Goal: Task Accomplishment & Management: Manage account settings

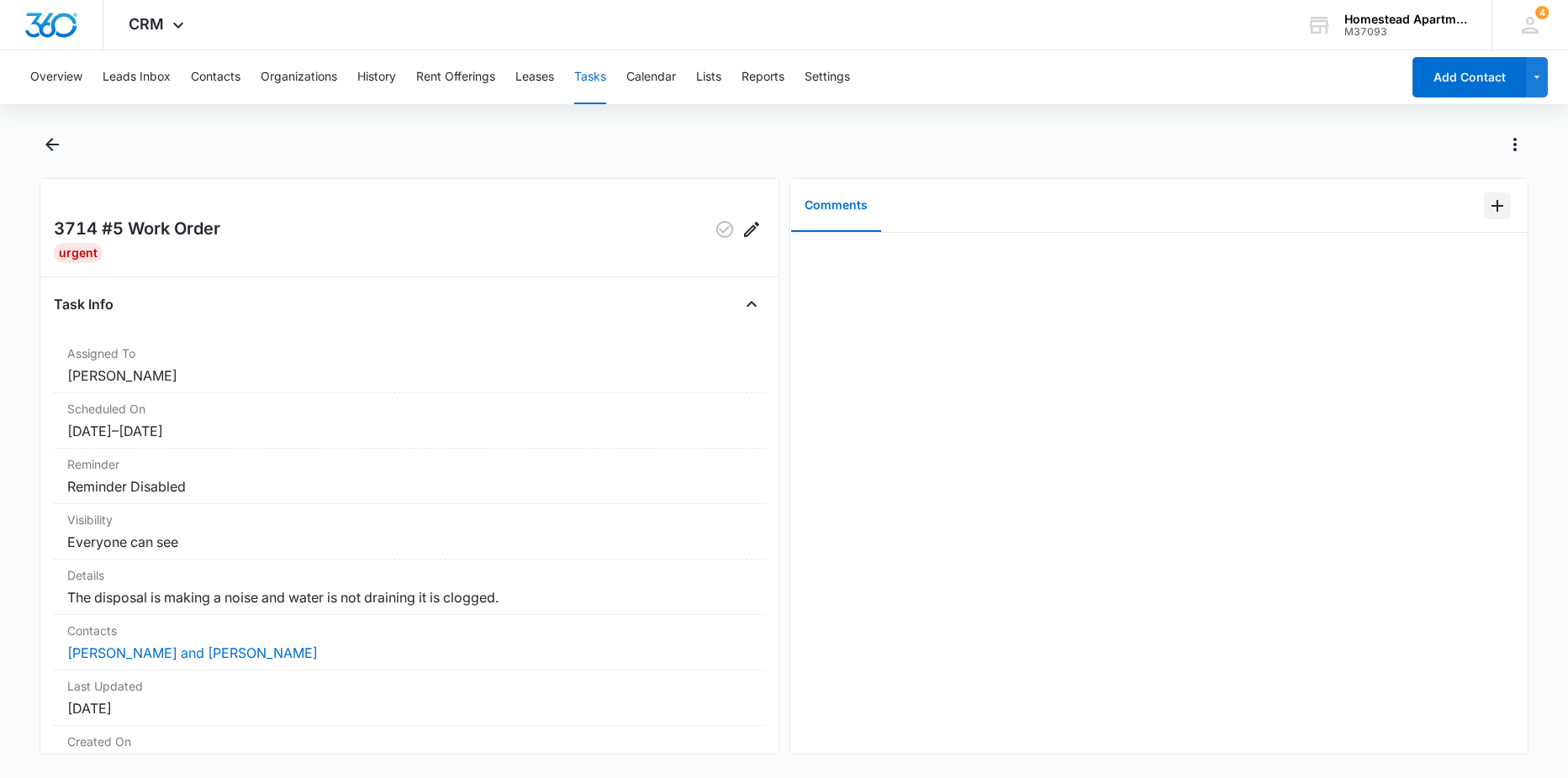
click at [1488, 202] on icon "Add Comment" at bounding box center [1497, 206] width 20 height 20
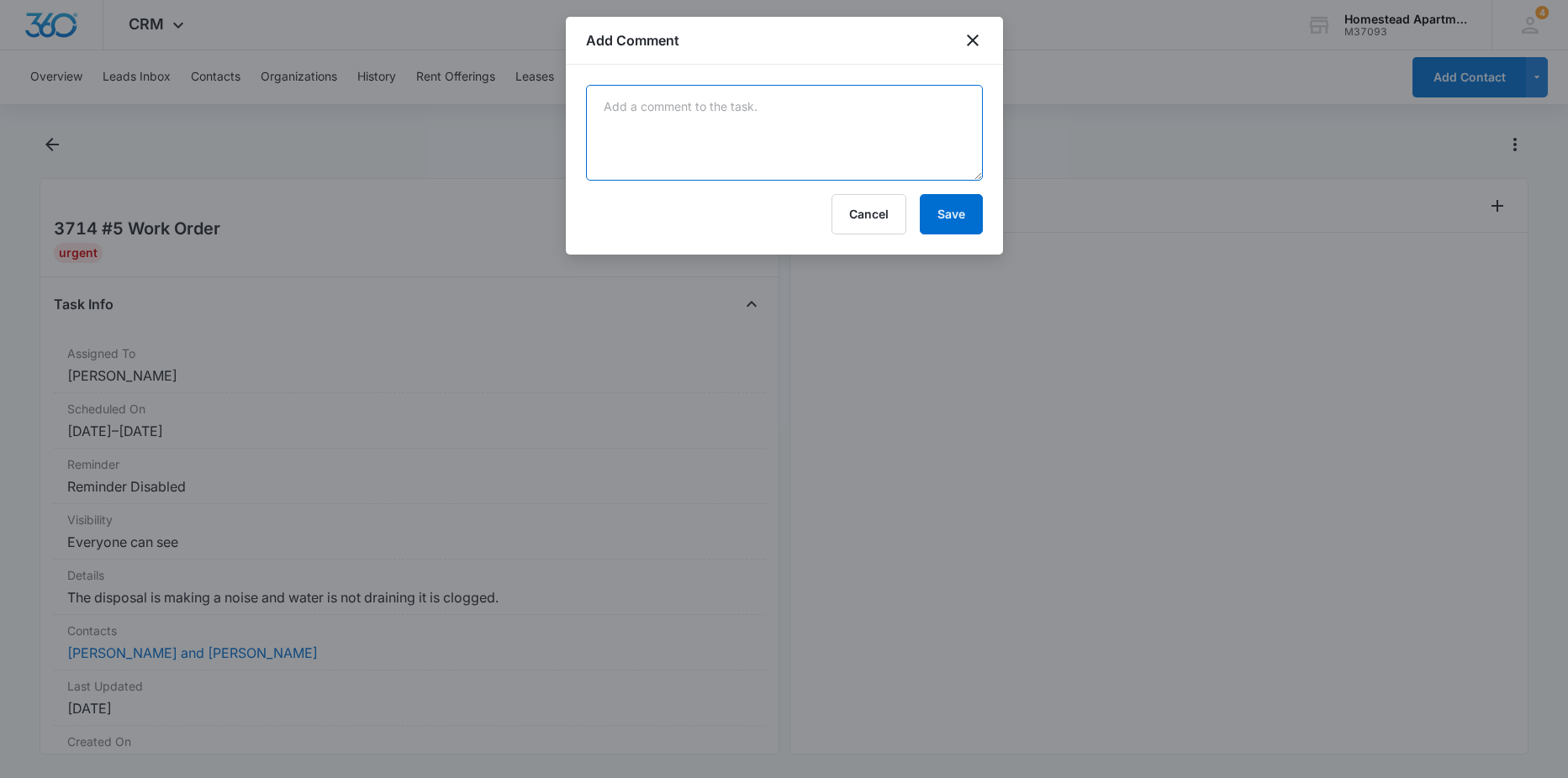
click at [886, 132] on textarea at bounding box center [784, 132] width 397 height 96
click at [808, 129] on textarea "got it unclogged! gave tenant disinfected pods so it can clean up all the gunk …" at bounding box center [784, 132] width 397 height 96
type textarea "got it unclogged! gave tenant disinfected pods so it can clean up all the gunk …"
click at [947, 218] on button "Save" at bounding box center [951, 215] width 63 height 41
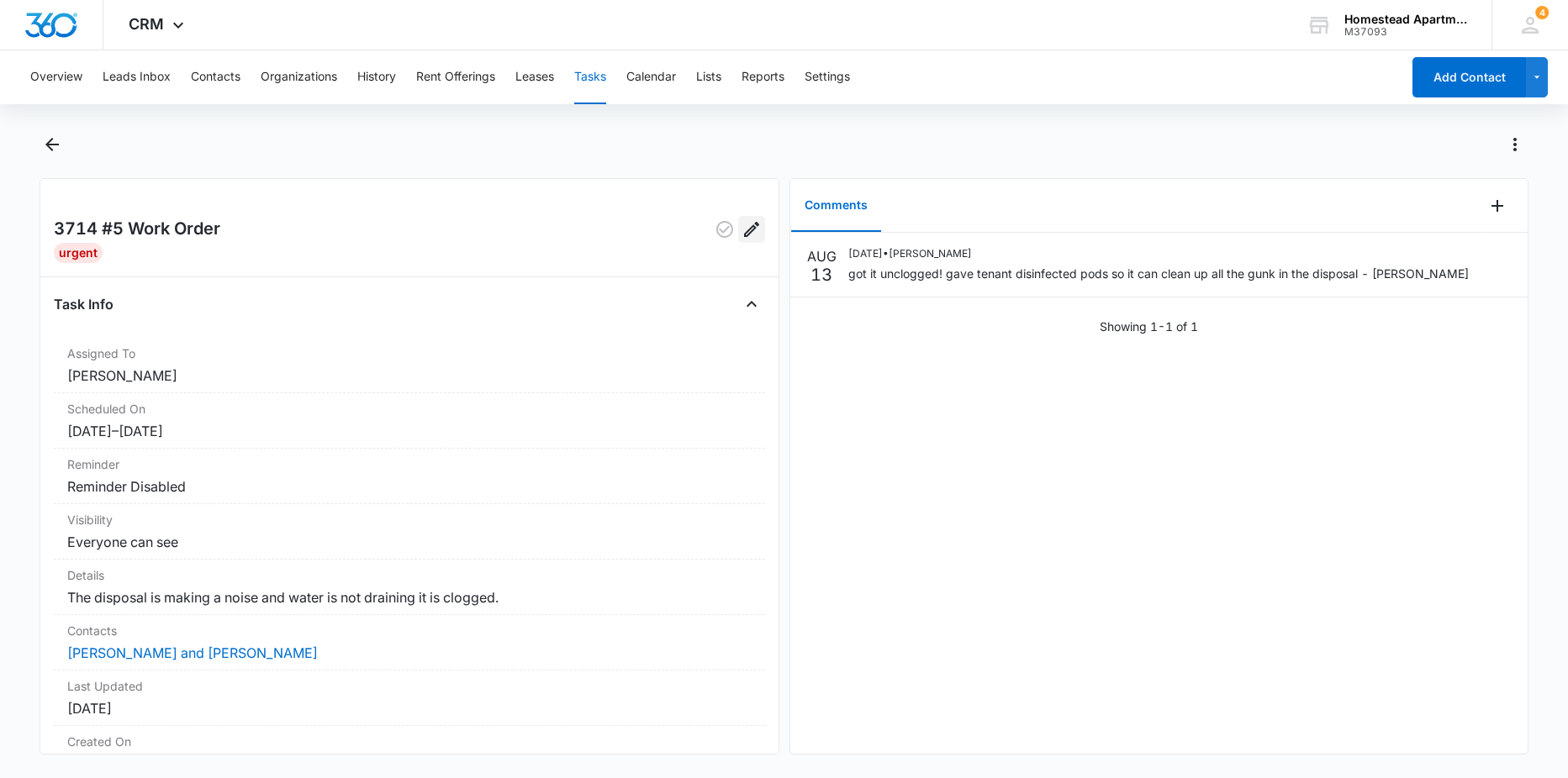
click at [743, 230] on icon "Edit" at bounding box center [751, 229] width 20 height 20
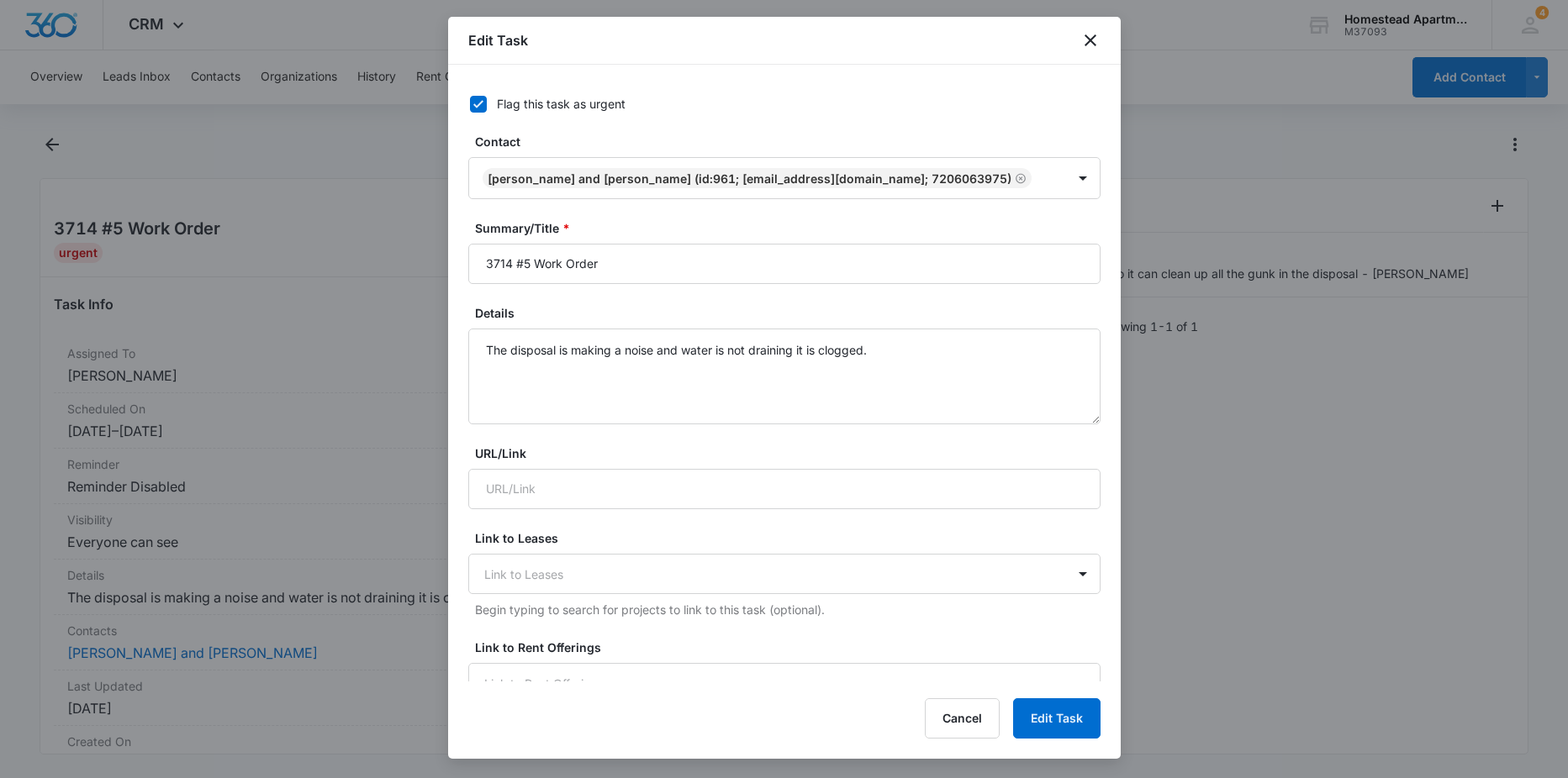
click at [481, 102] on icon at bounding box center [478, 103] width 10 height 8
click at [470, 102] on input "Flag this task as urgent" at bounding box center [464, 103] width 11 height 11
checkbox input "false"
click at [1036, 721] on button "Edit Task" at bounding box center [1057, 719] width 87 height 41
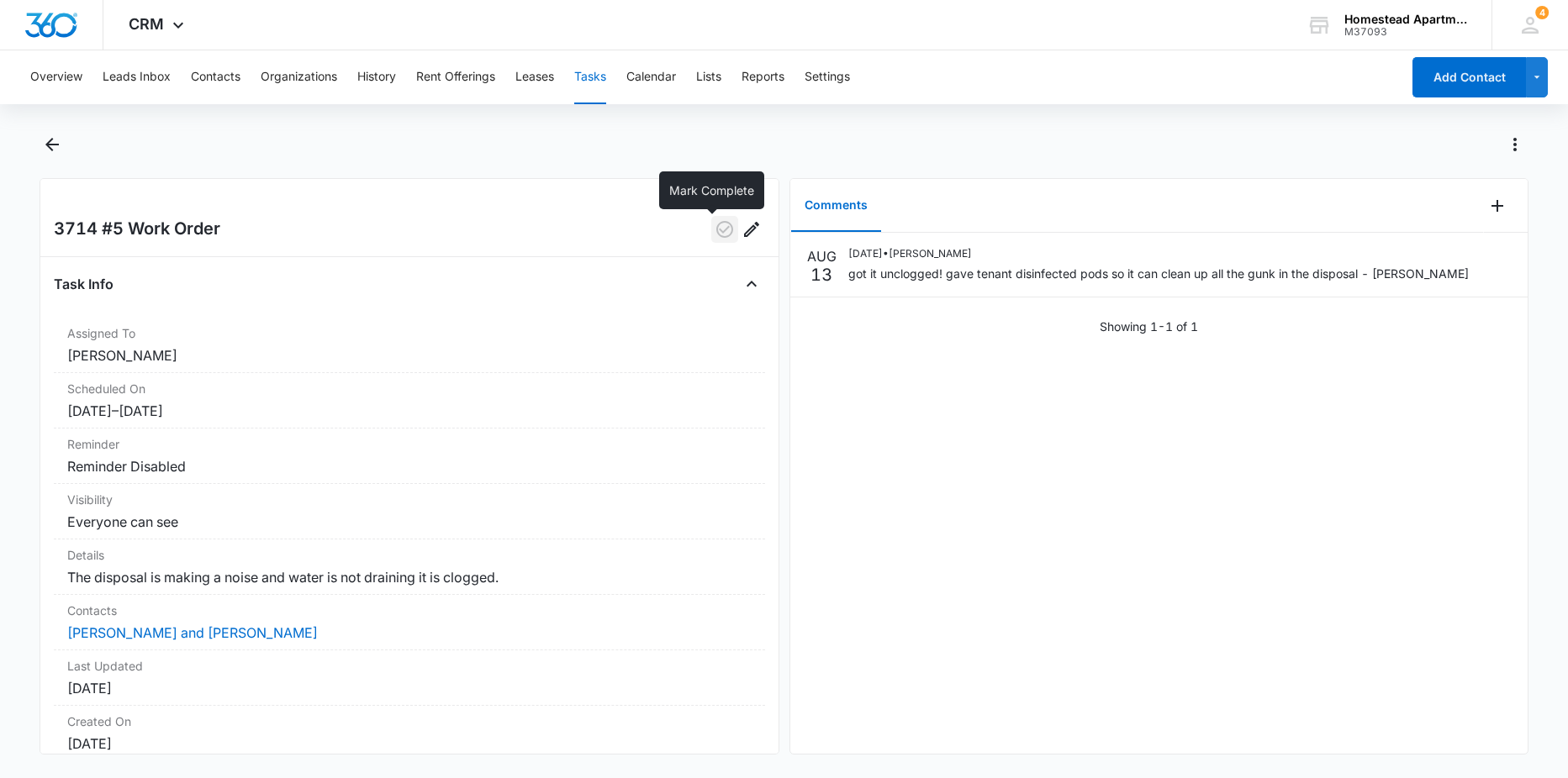
click at [715, 232] on icon "button" at bounding box center [724, 229] width 20 height 20
click at [52, 144] on icon "Back" at bounding box center [51, 144] width 13 height 13
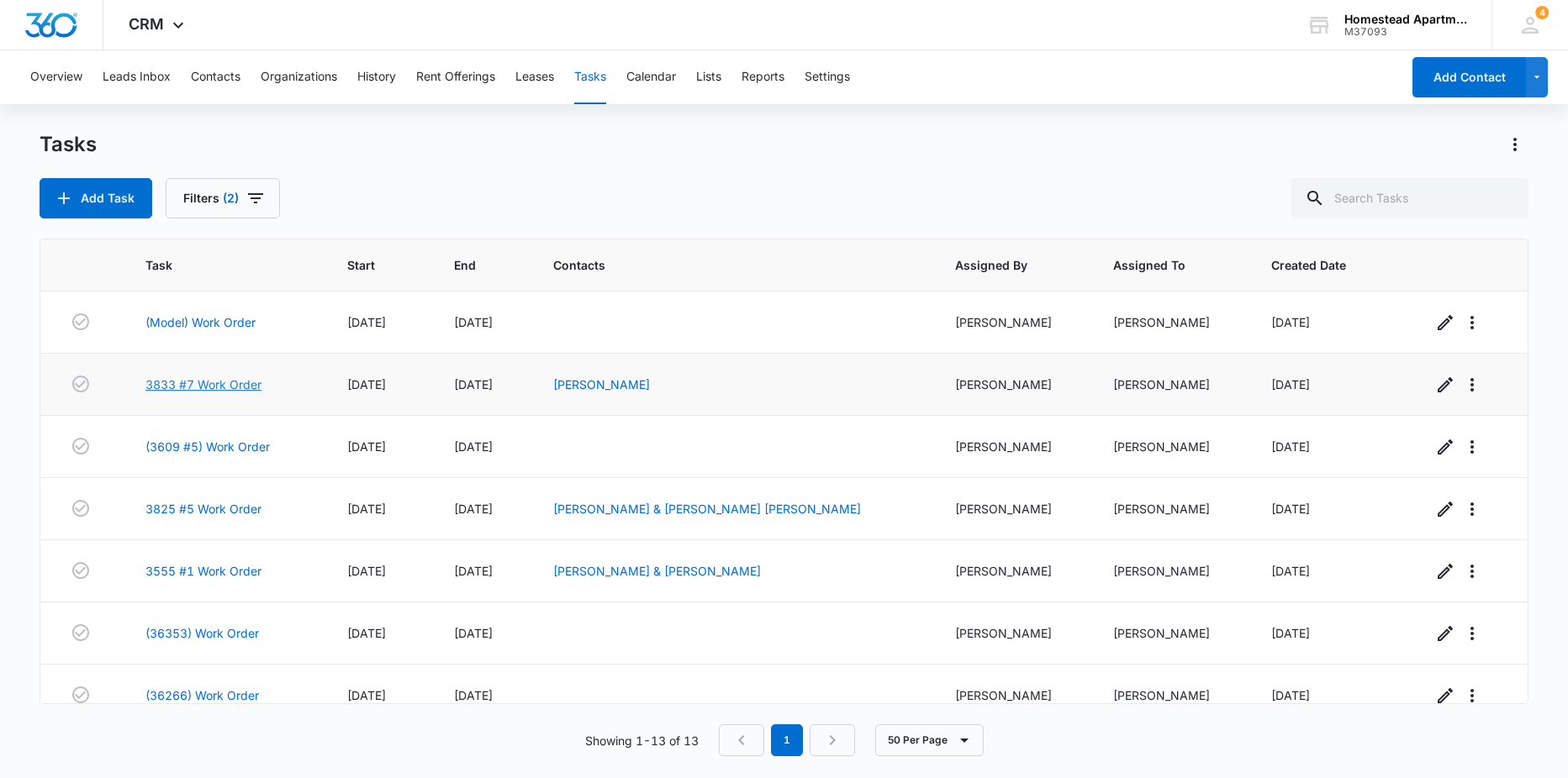
click at [177, 386] on link "3833 #7 Work Order" at bounding box center [203, 384] width 116 height 18
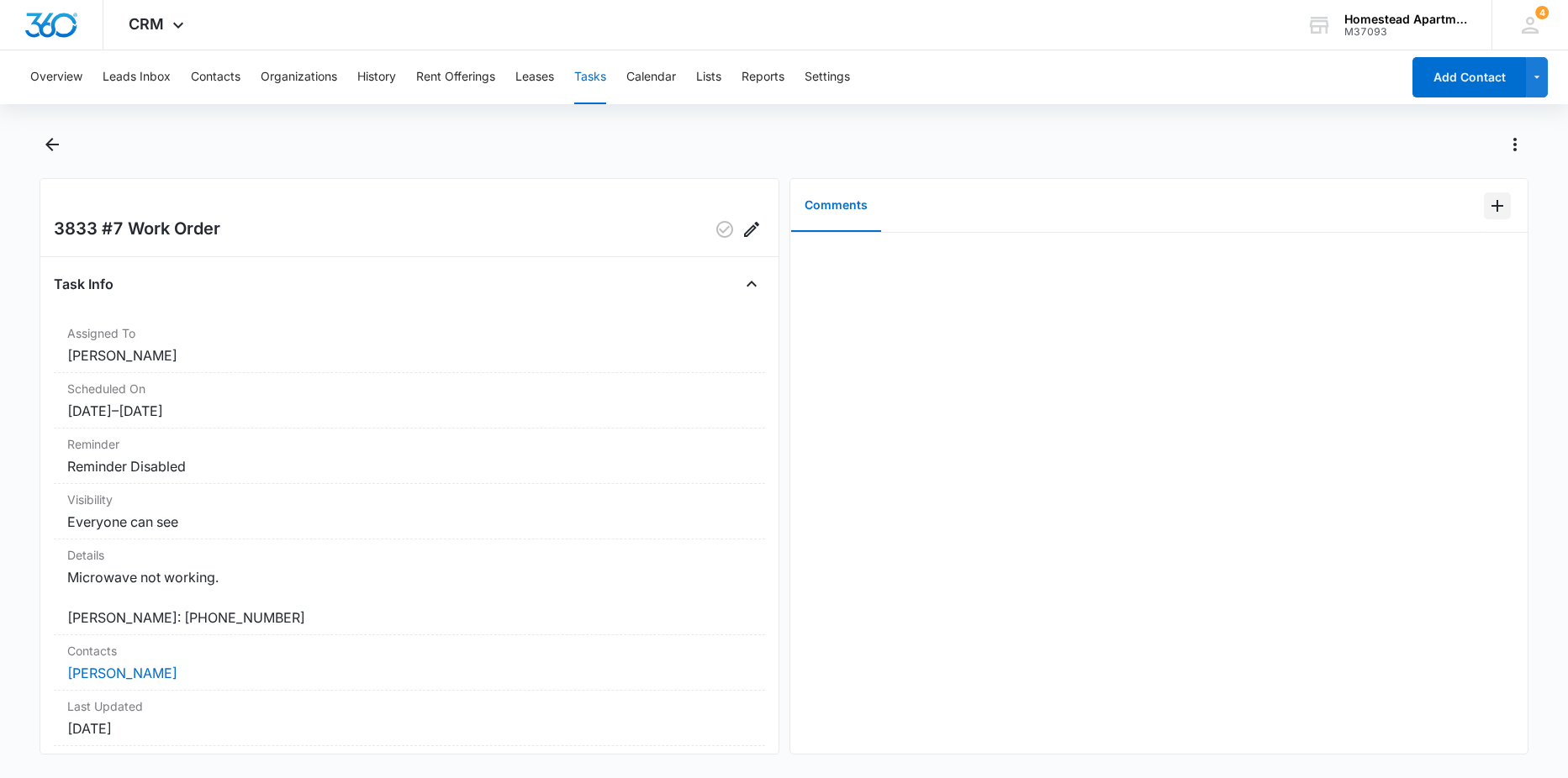
click at [1488, 200] on icon "Add Comment" at bounding box center [1497, 206] width 20 height 20
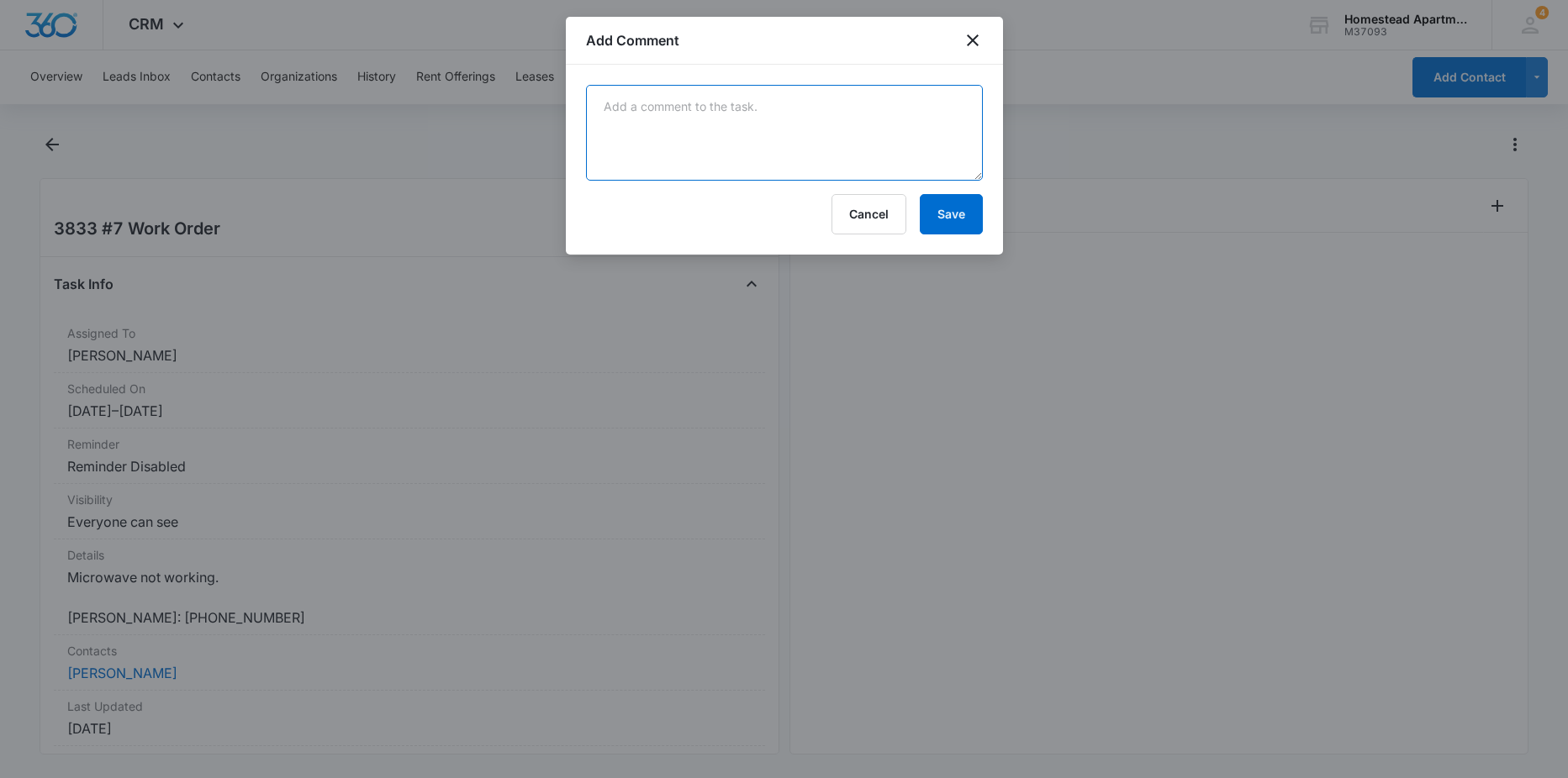
click at [638, 124] on textarea at bounding box center [784, 132] width 397 height 96
click at [779, 141] on textarea "check the breaker to see if an were off and the one to the microwave and kitche…" at bounding box center [784, 132] width 397 height 96
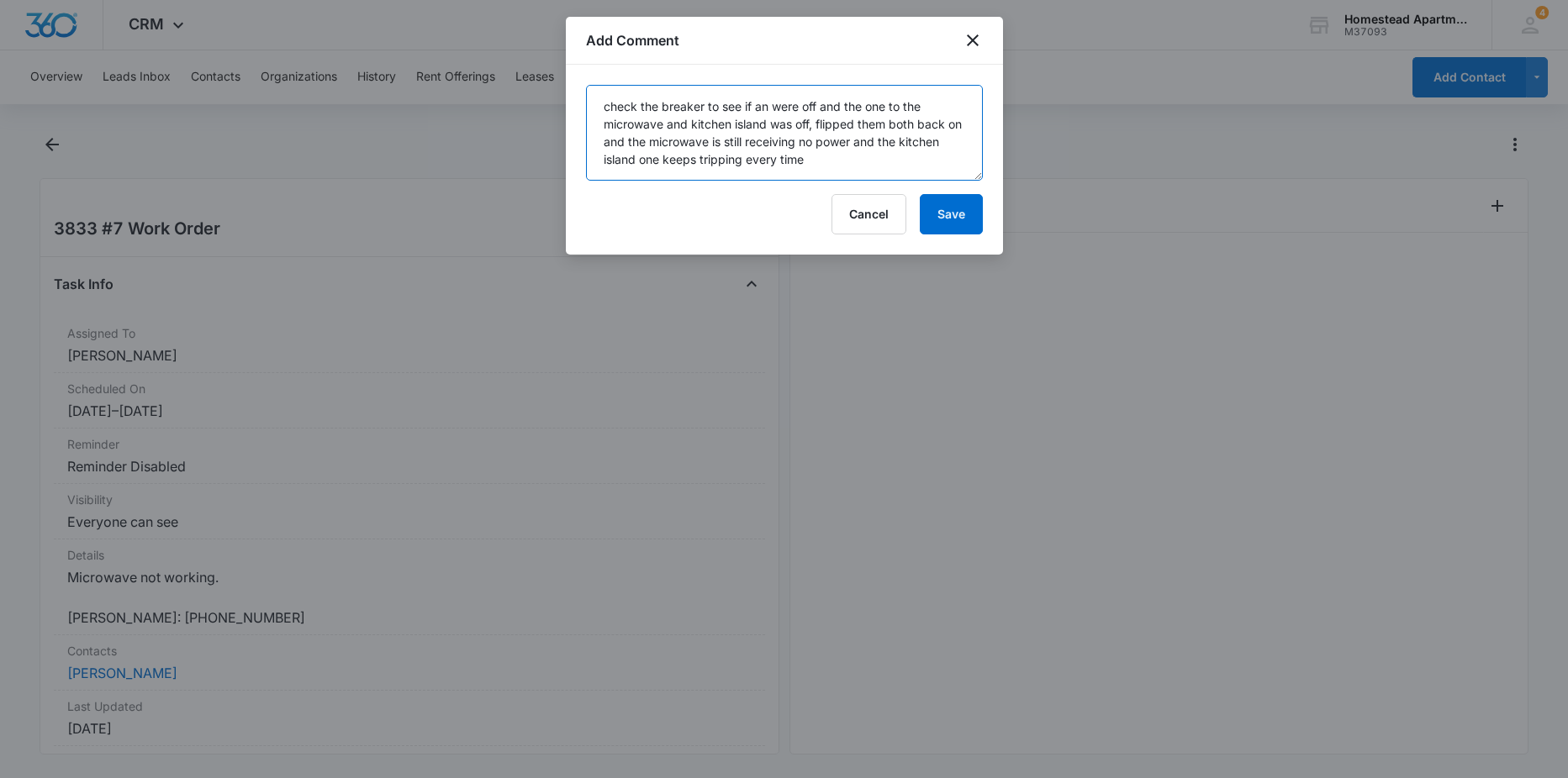
click at [813, 170] on textarea "check the breaker to see if an were off and the one to the microwave and kitche…" at bounding box center [784, 132] width 397 height 96
click at [928, 161] on textarea "check the breaker to see if an were off and the one to the microwave and kitche…" at bounding box center [784, 132] width 397 height 96
type textarea "check the breaker to see if an were off and the one to the microwave and kitche…"
click at [939, 209] on button "Save" at bounding box center [951, 215] width 63 height 41
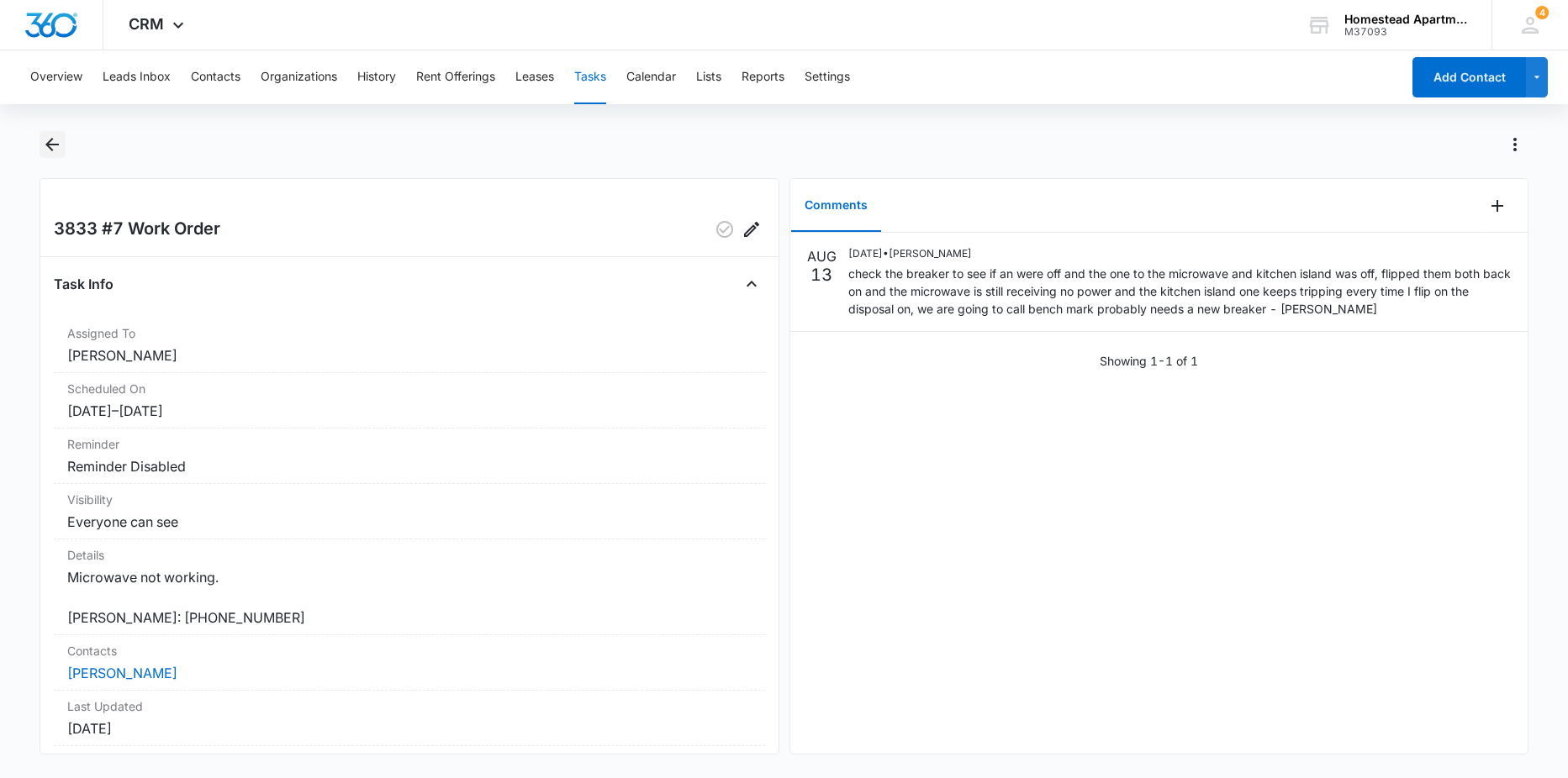
click at [57, 151] on icon "Back" at bounding box center [52, 144] width 20 height 20
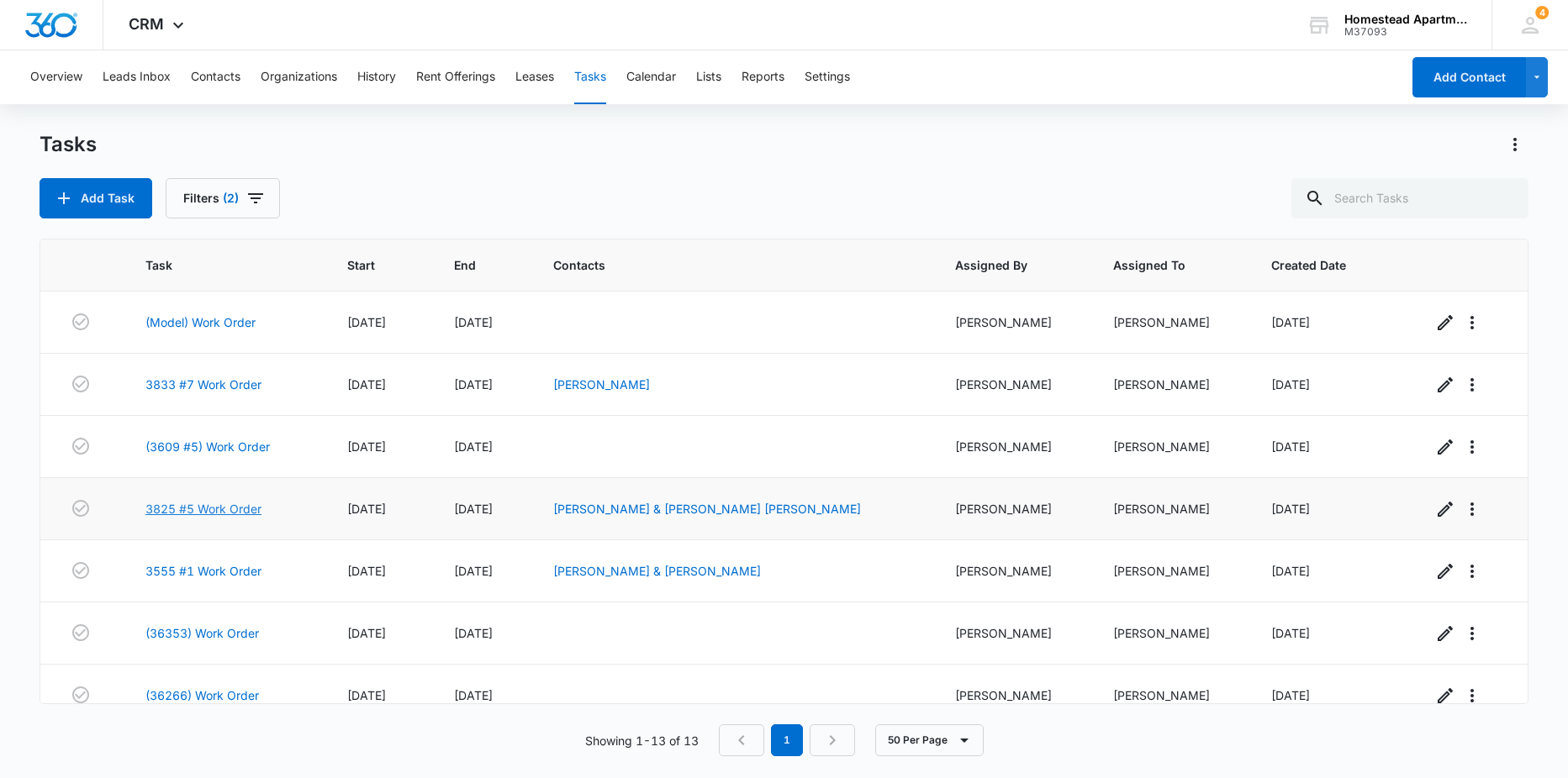
click at [227, 514] on link "3825 #5 Work Order" at bounding box center [203, 509] width 116 height 18
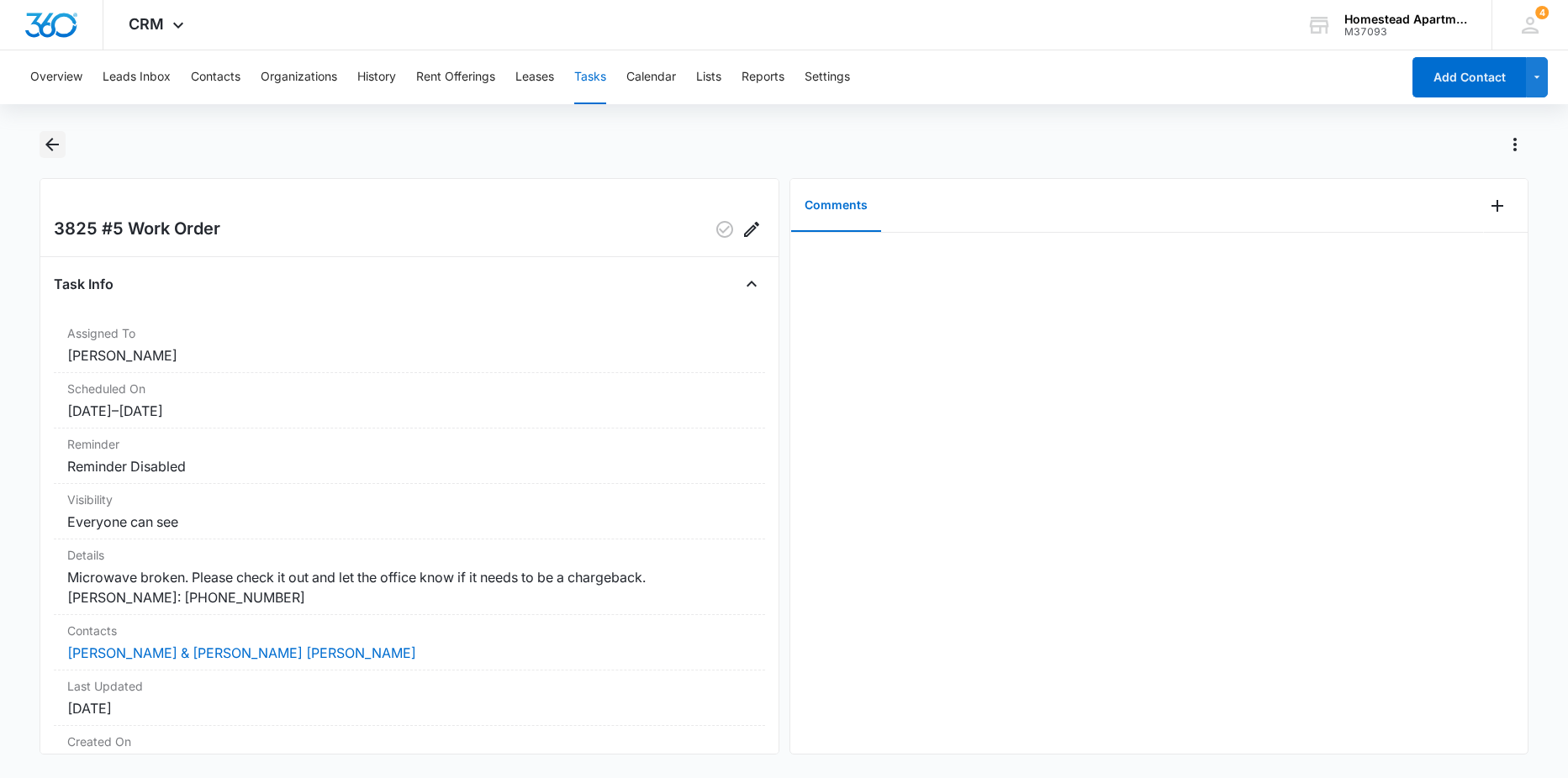
click at [50, 146] on icon "Back" at bounding box center [51, 144] width 13 height 13
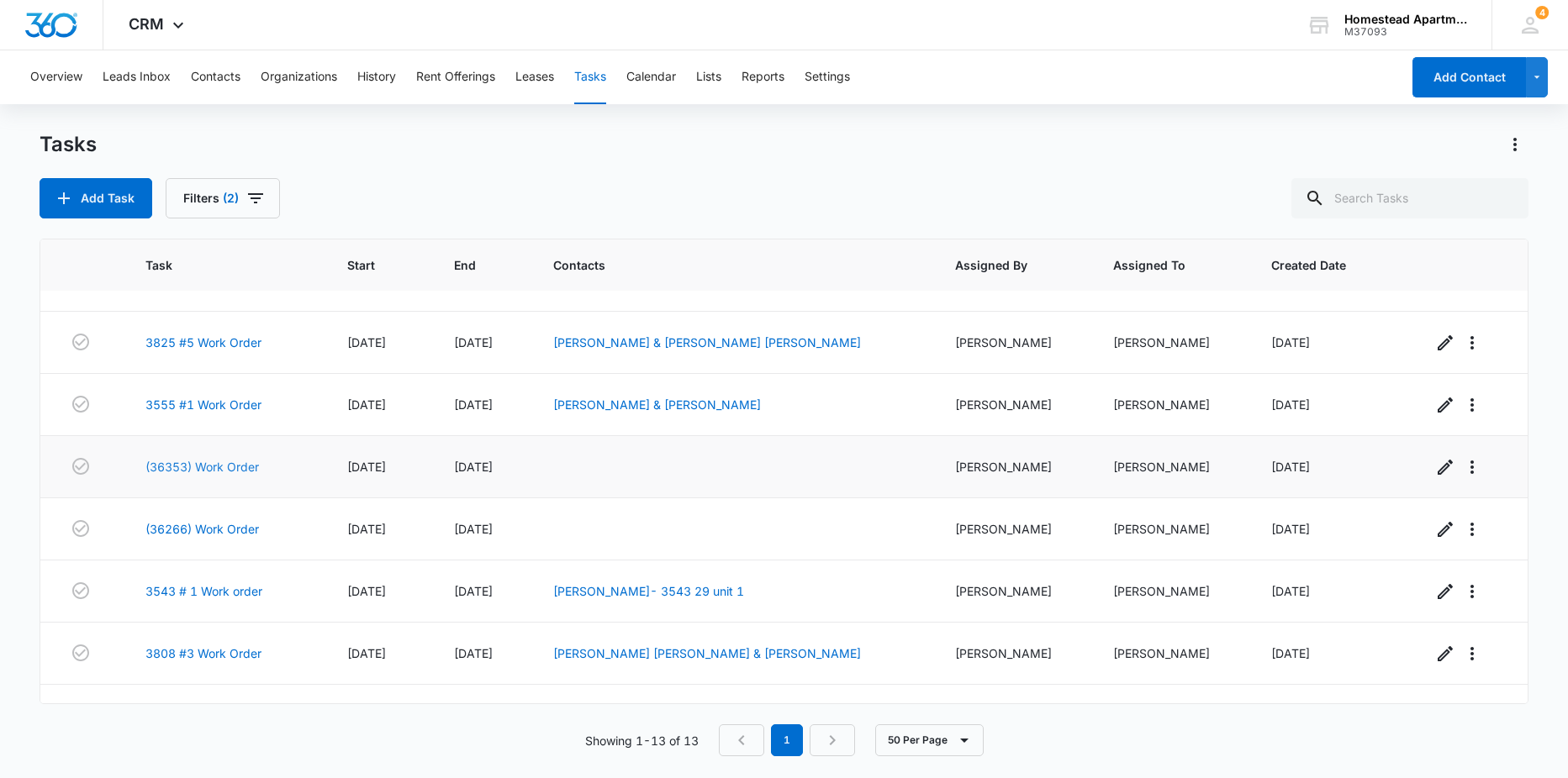
scroll to position [168, 0]
click at [169, 403] on link "3555 #1 Work Order" at bounding box center [203, 403] width 116 height 18
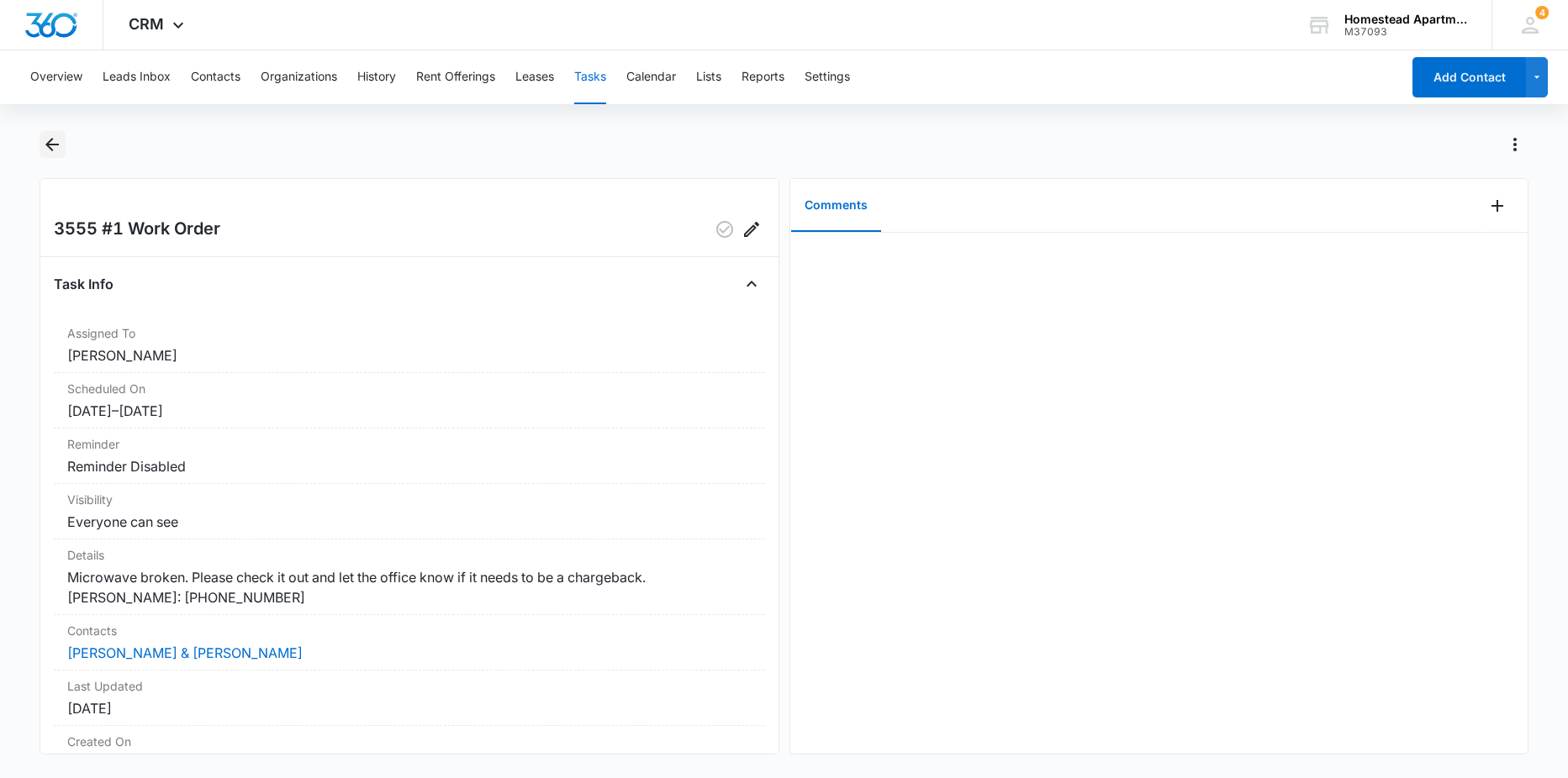
click at [49, 137] on icon "Back" at bounding box center [52, 144] width 20 height 20
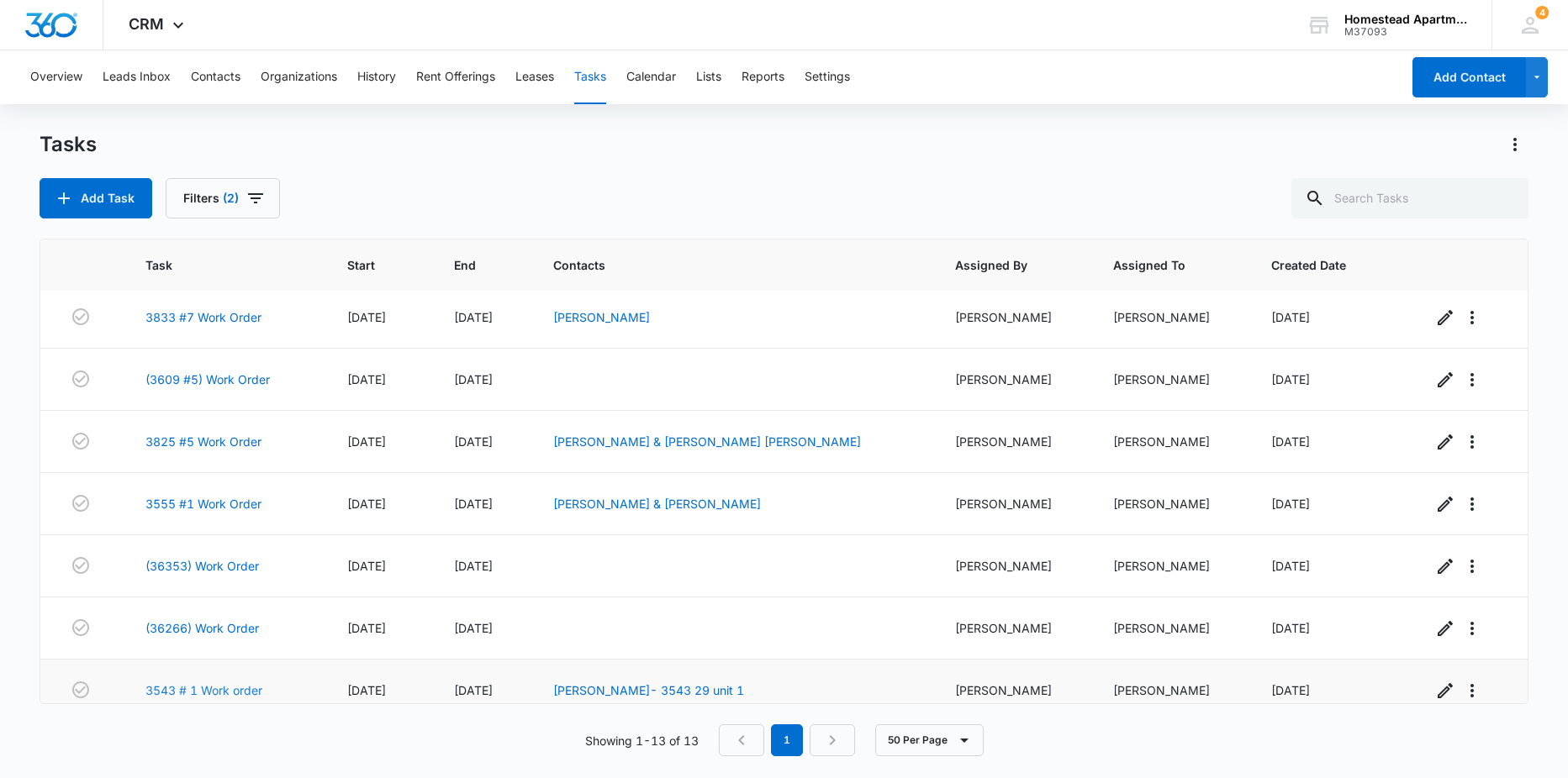
scroll to position [168, 0]
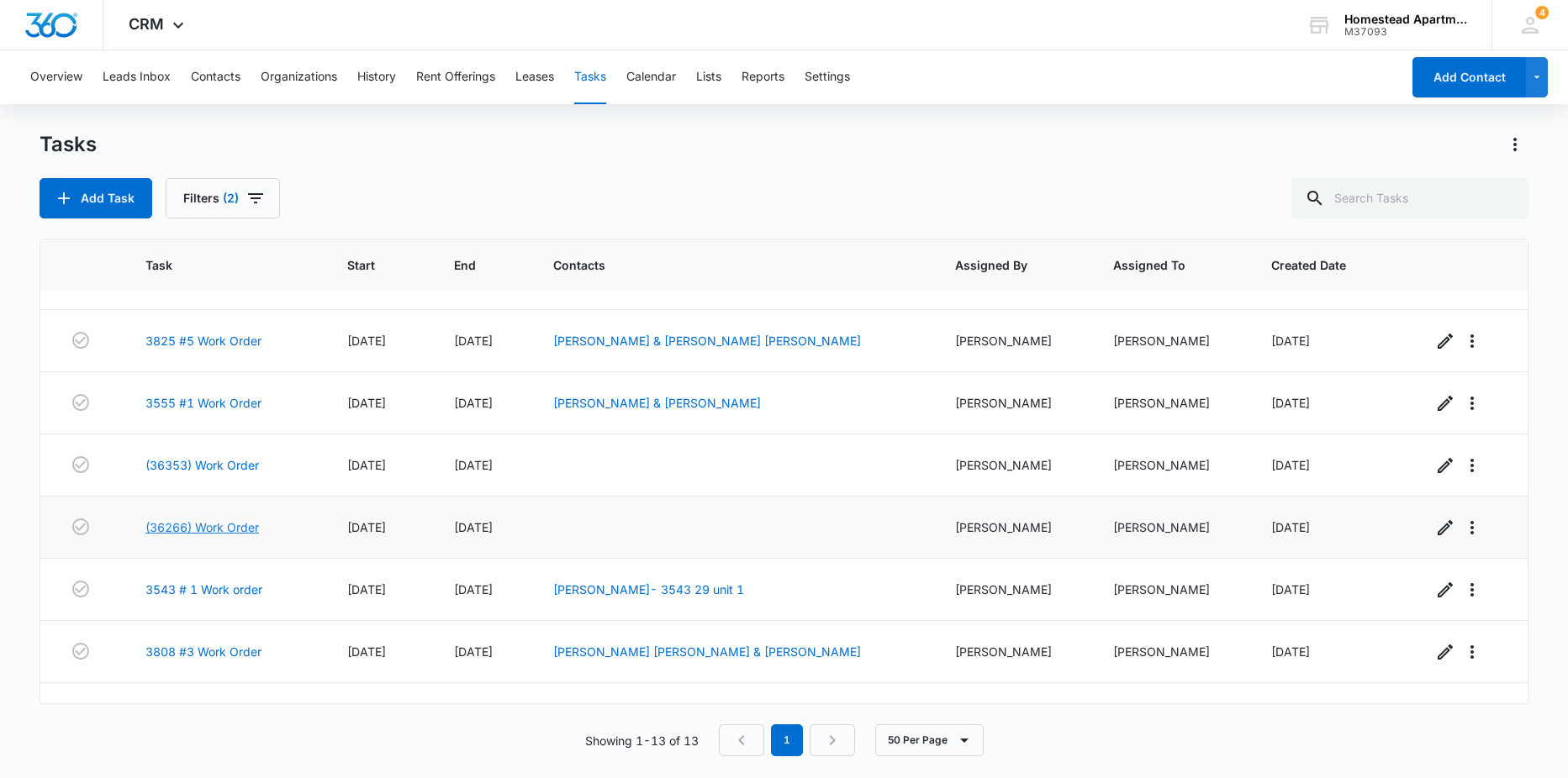
click at [243, 527] on link "(36266) Work Order" at bounding box center [202, 527] width 113 height 18
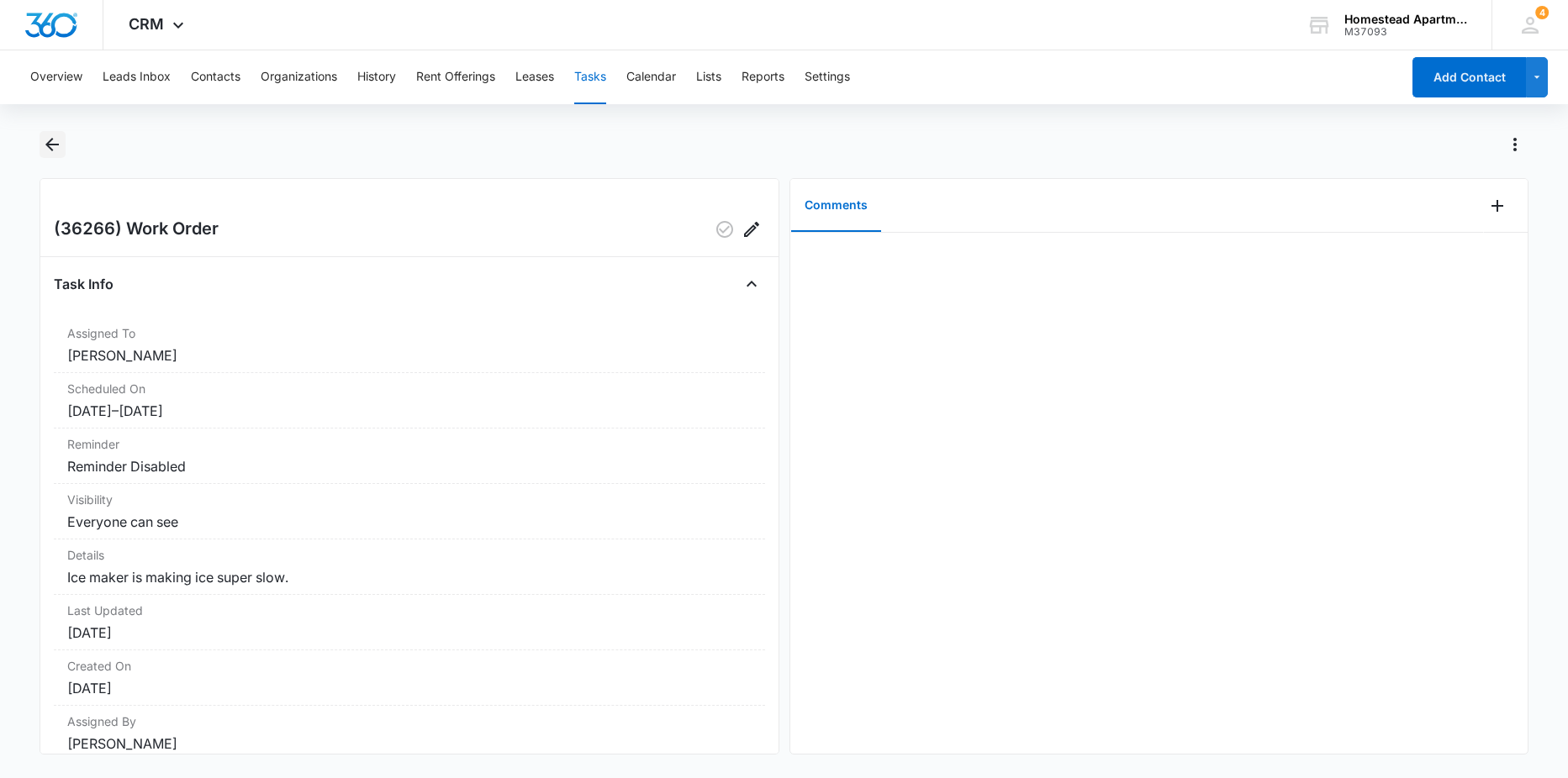
click at [49, 146] on icon "Back" at bounding box center [51, 144] width 13 height 13
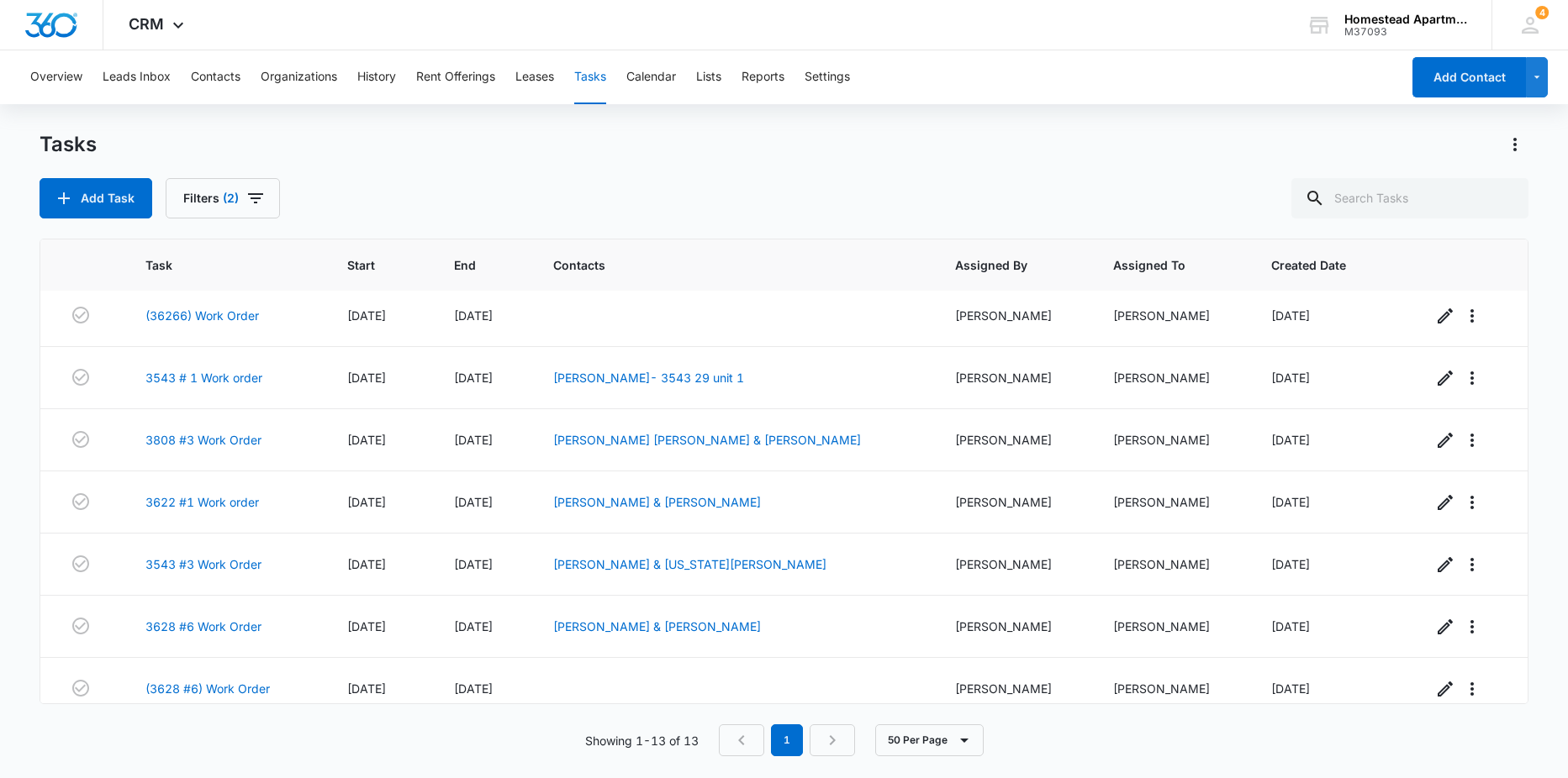
scroll to position [396, 0]
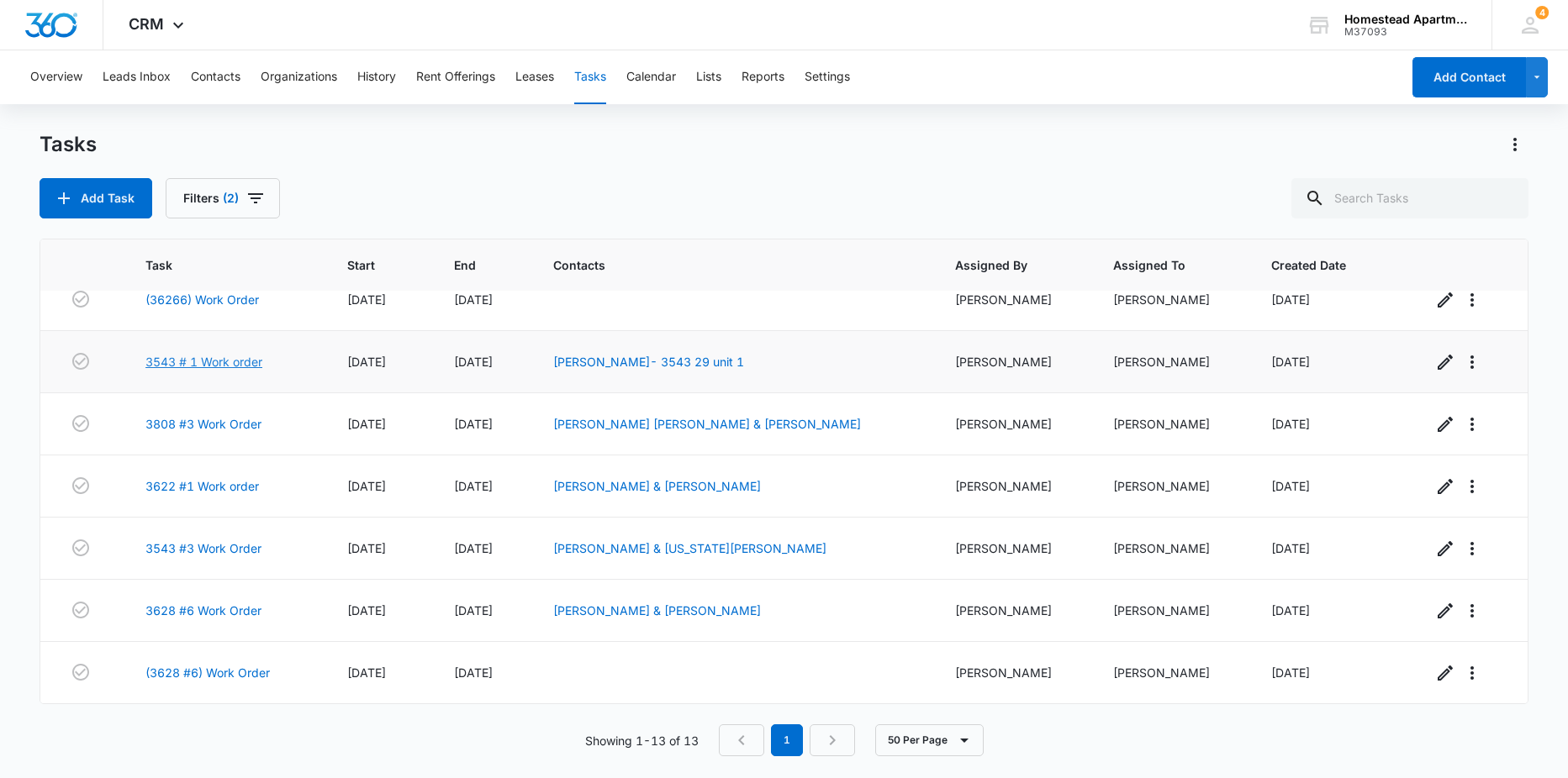
click at [196, 360] on link "3543 # 1 Work order" at bounding box center [204, 362] width 117 height 18
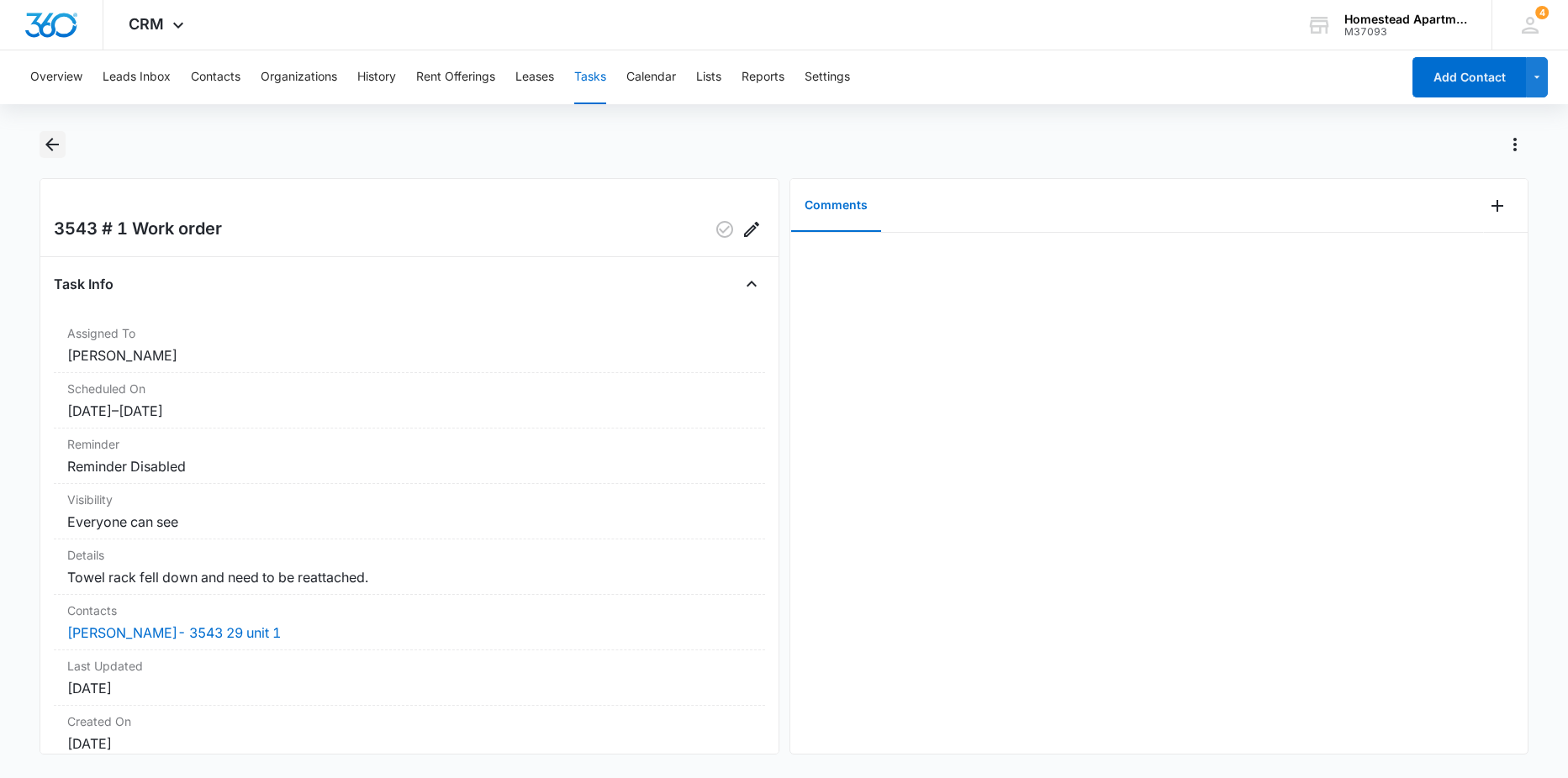
click at [50, 146] on icon "Back" at bounding box center [51, 144] width 13 height 13
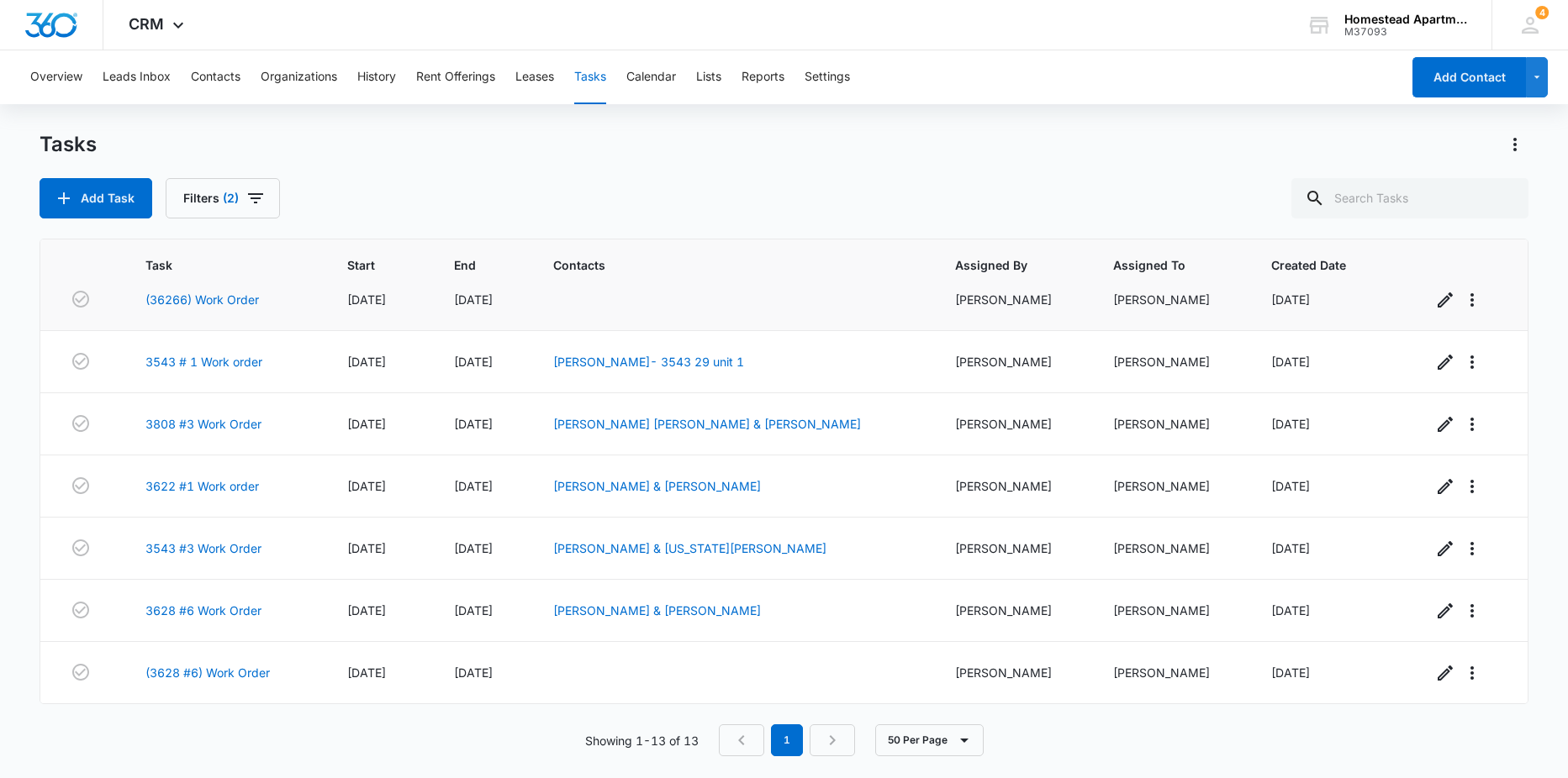
scroll to position [312, 0]
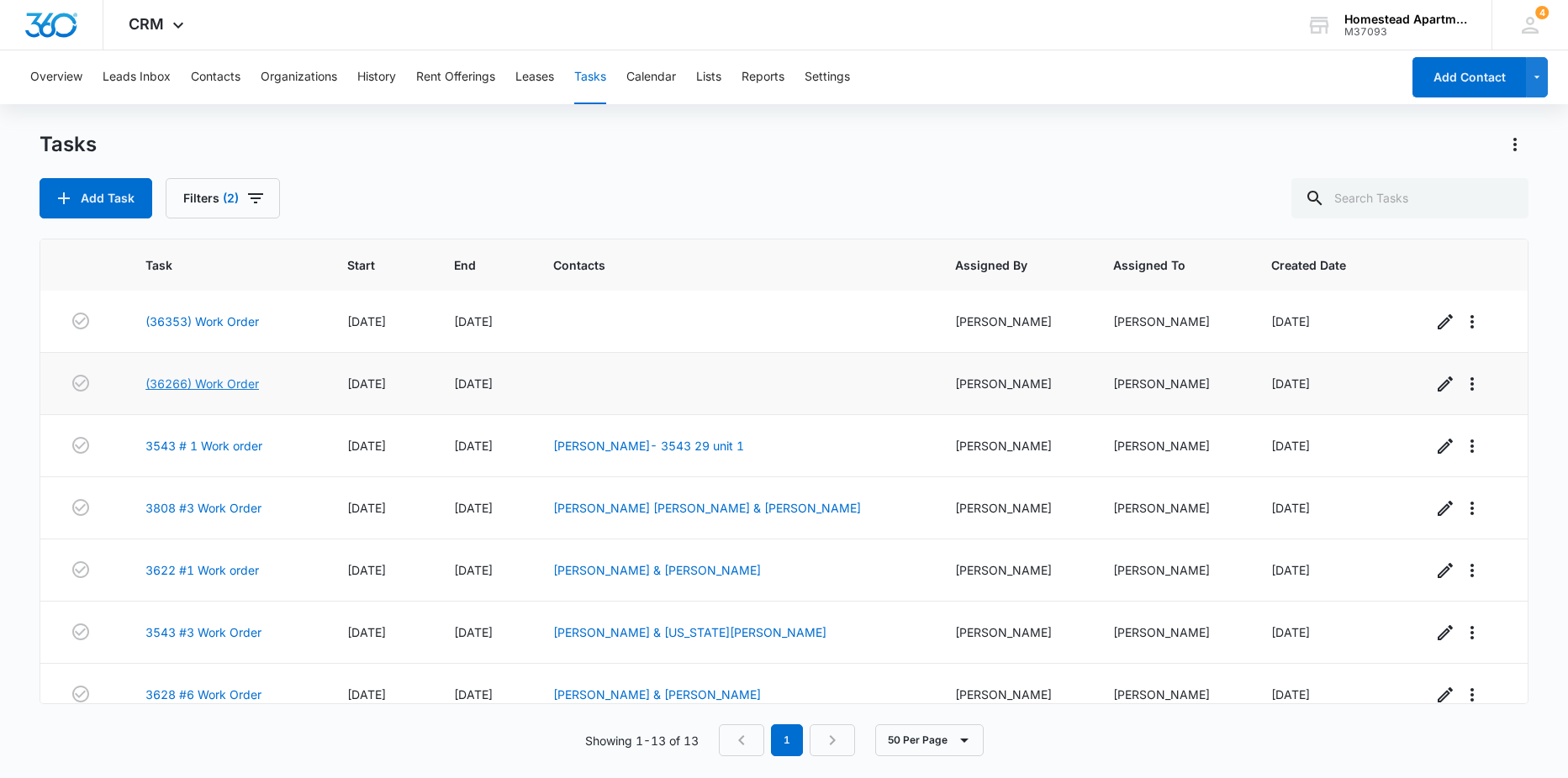
click at [214, 383] on link "(36266) Work Order" at bounding box center [202, 383] width 113 height 18
